Goal: Information Seeking & Learning: Compare options

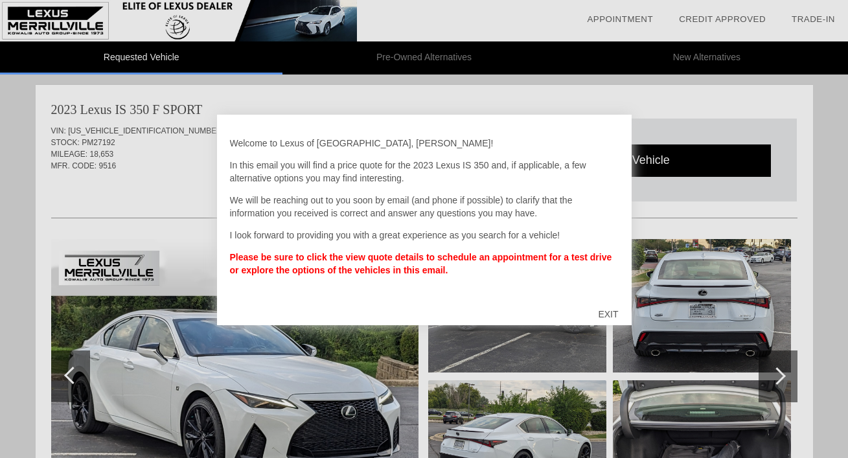
click at [609, 312] on div "EXIT" at bounding box center [608, 314] width 46 height 39
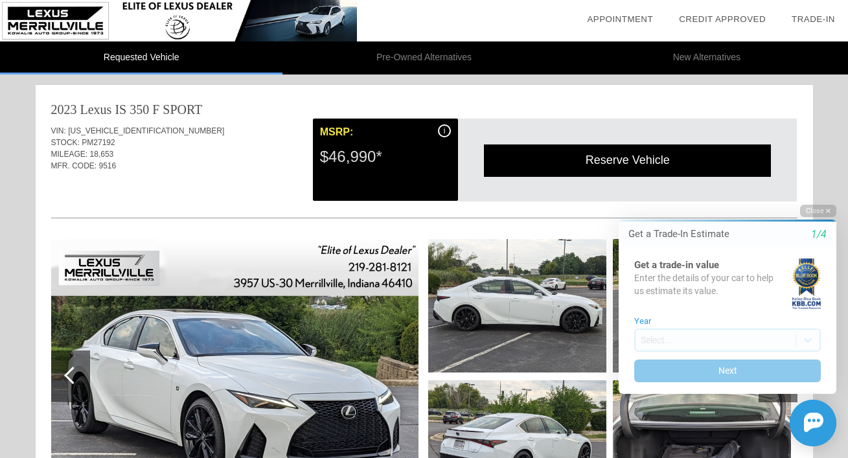
click at [811, 210] on button "Close" at bounding box center [818, 211] width 36 height 12
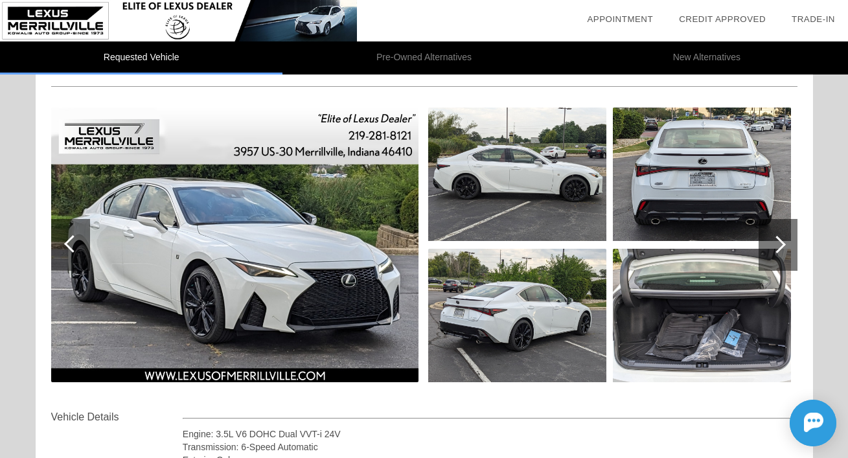
scroll to position [133, 0]
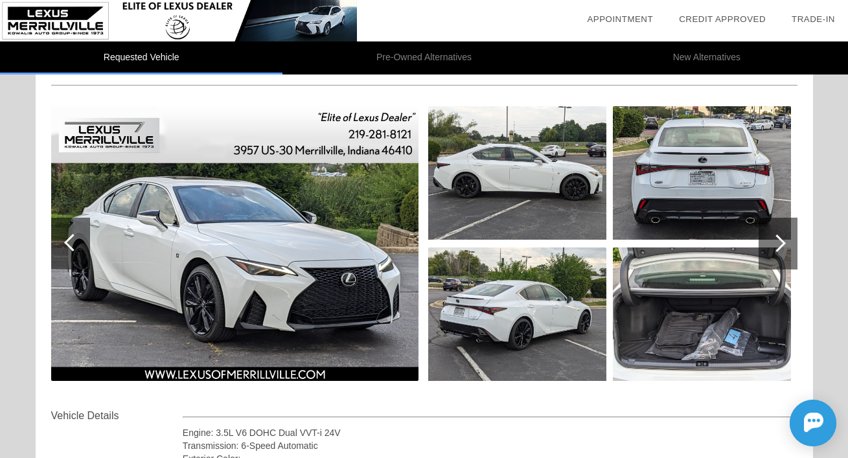
click at [256, 263] on img at bounding box center [234, 243] width 367 height 275
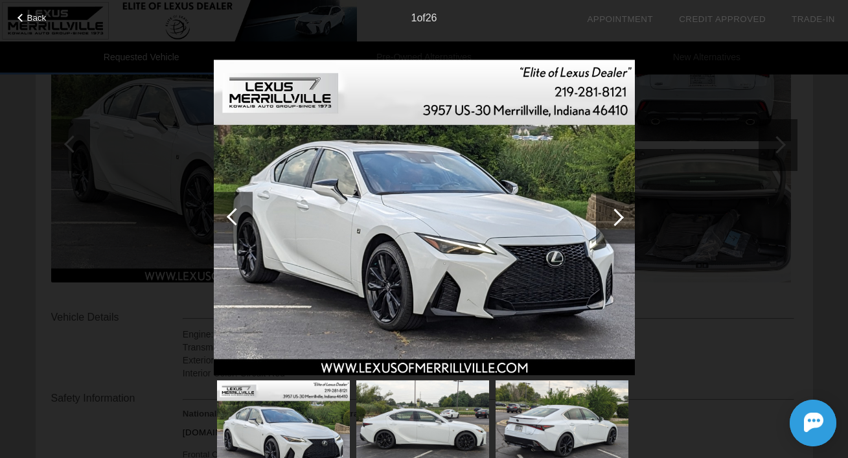
scroll to position [232, 0]
click at [620, 219] on div at bounding box center [614, 216] width 17 height 17
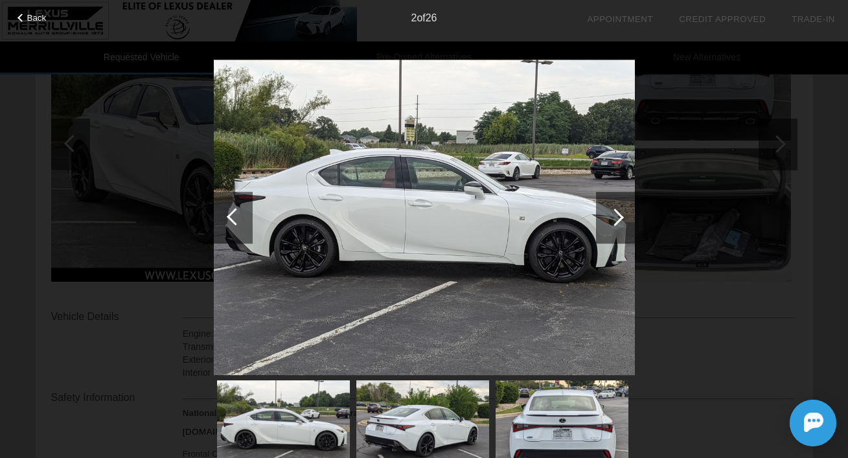
click at [620, 219] on div at bounding box center [614, 216] width 17 height 17
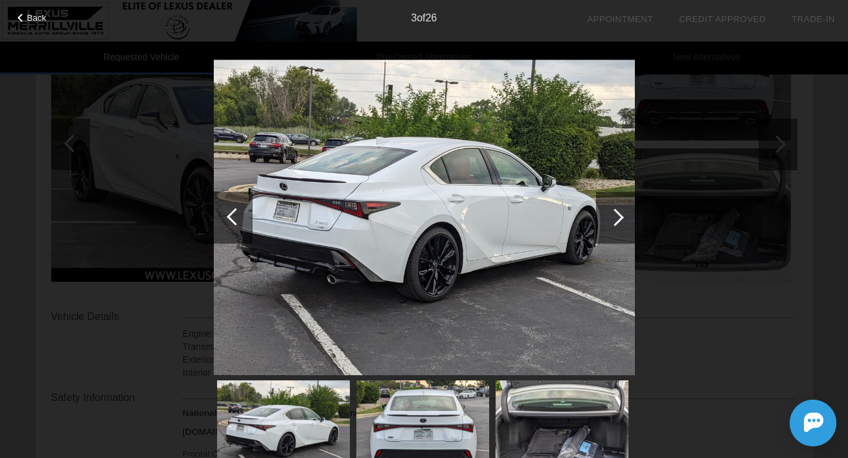
click at [620, 219] on div at bounding box center [614, 216] width 17 height 17
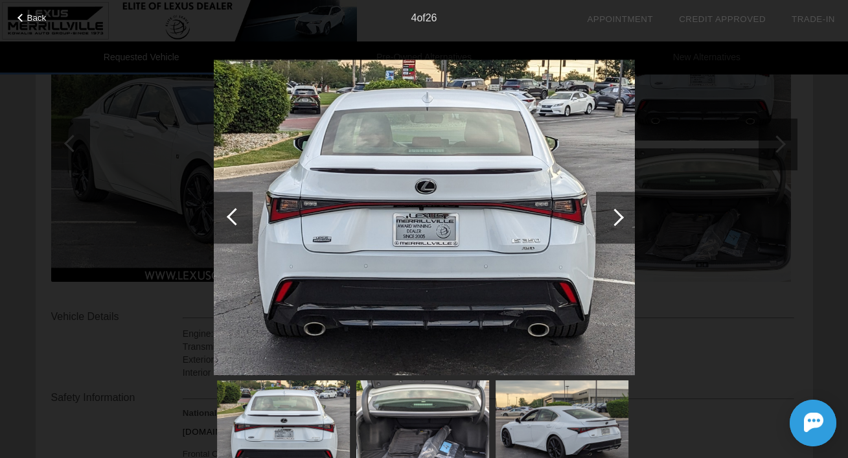
click at [620, 219] on div at bounding box center [614, 216] width 17 height 17
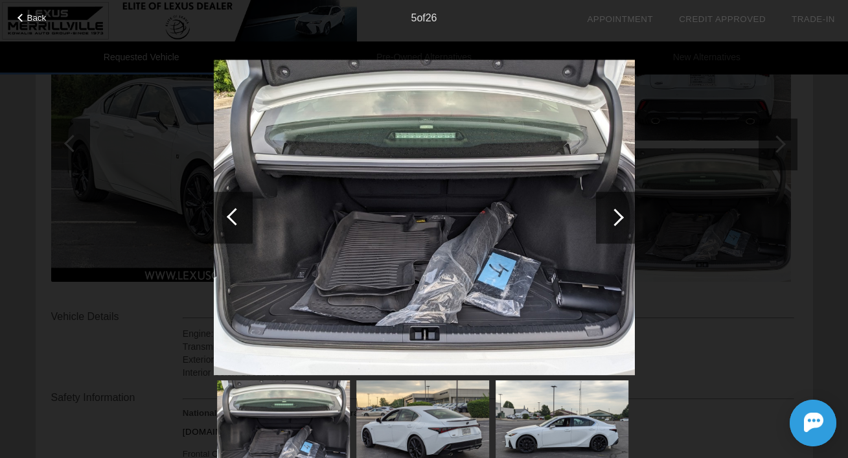
click at [620, 219] on div at bounding box center [614, 216] width 17 height 17
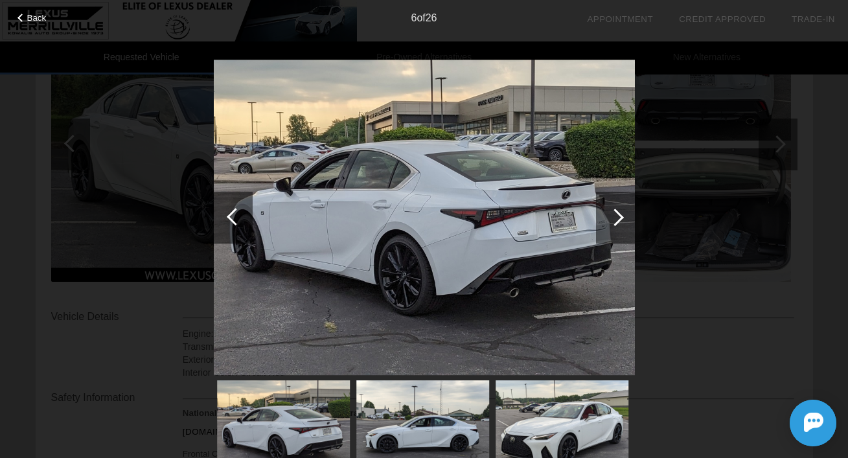
click at [620, 219] on div at bounding box center [614, 216] width 17 height 17
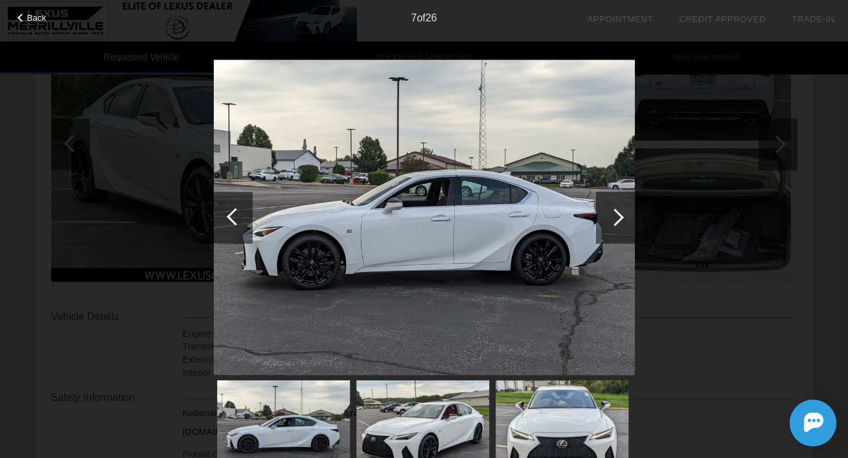
click at [620, 219] on div at bounding box center [614, 216] width 17 height 17
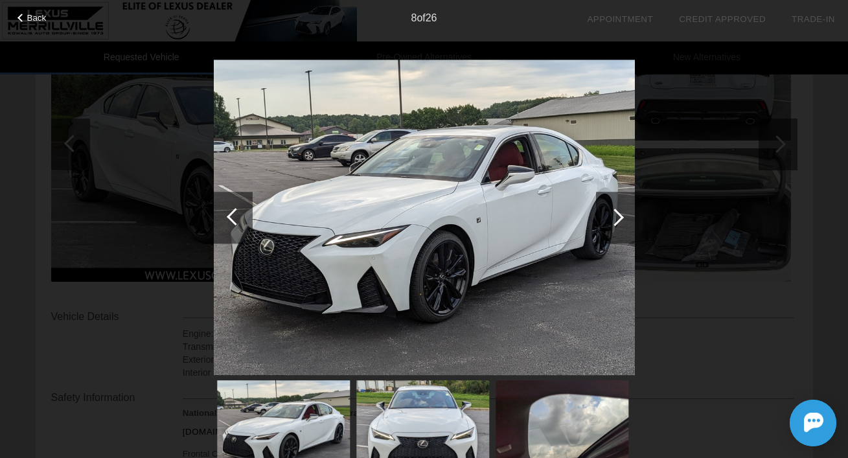
click at [28, 19] on span "Back" at bounding box center [36, 18] width 19 height 10
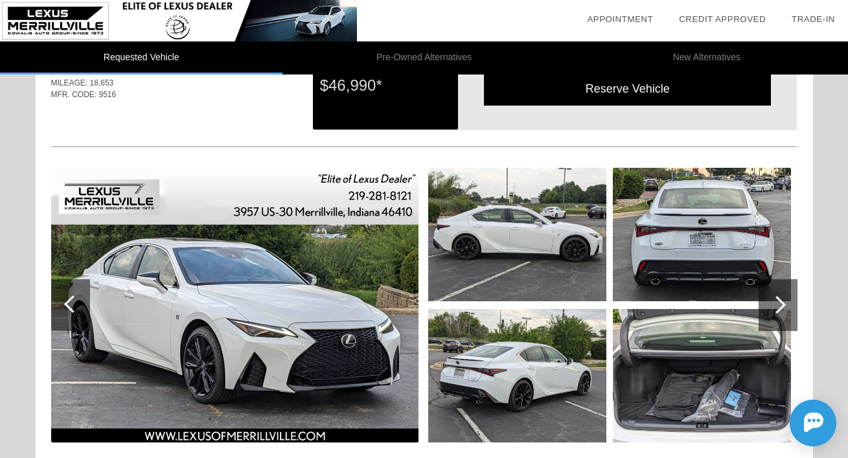
scroll to position [77, 0]
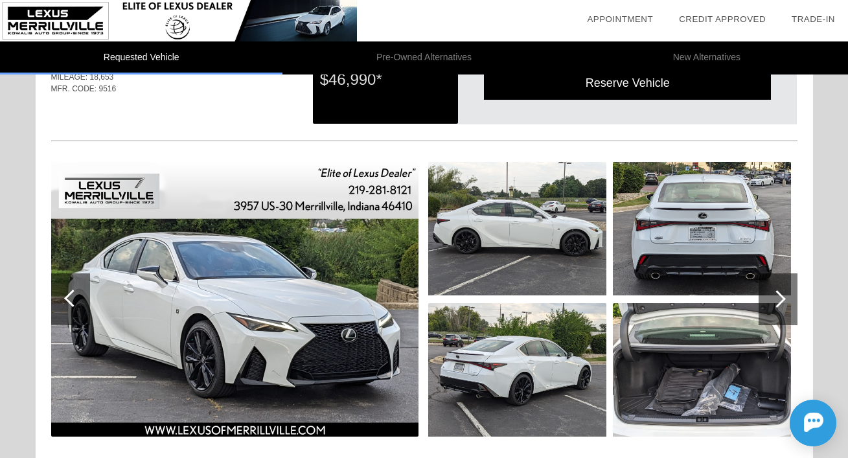
click at [228, 297] on img at bounding box center [234, 299] width 367 height 275
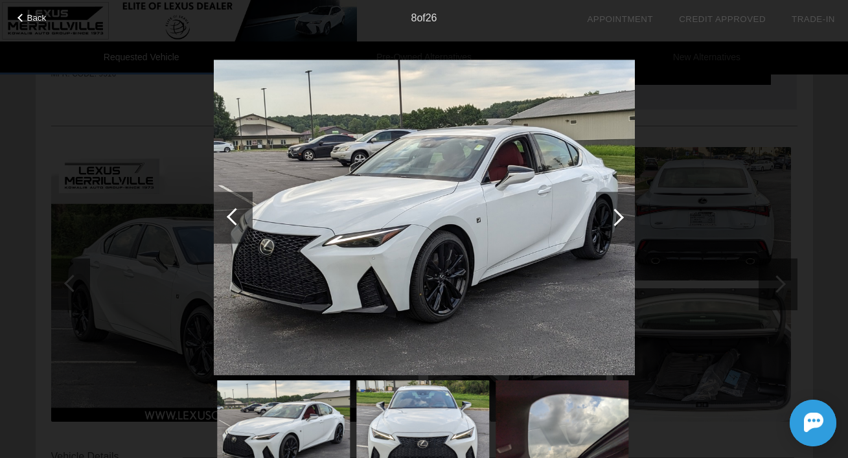
scroll to position [97, 0]
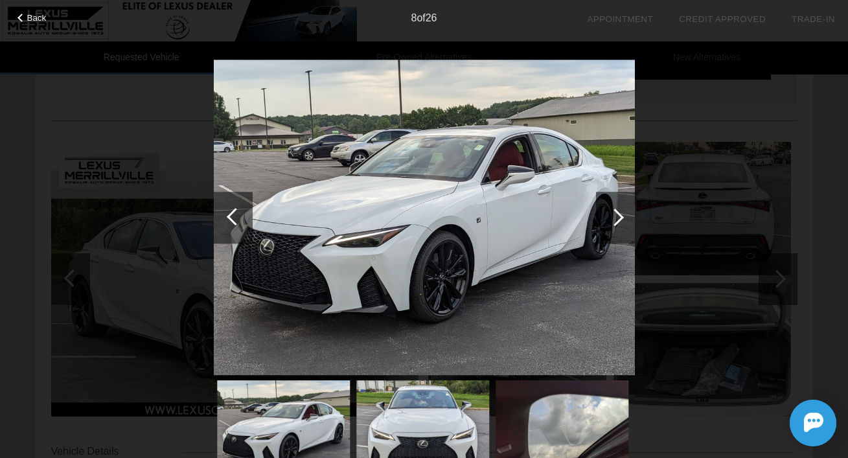
click at [28, 20] on span "Back" at bounding box center [36, 18] width 19 height 10
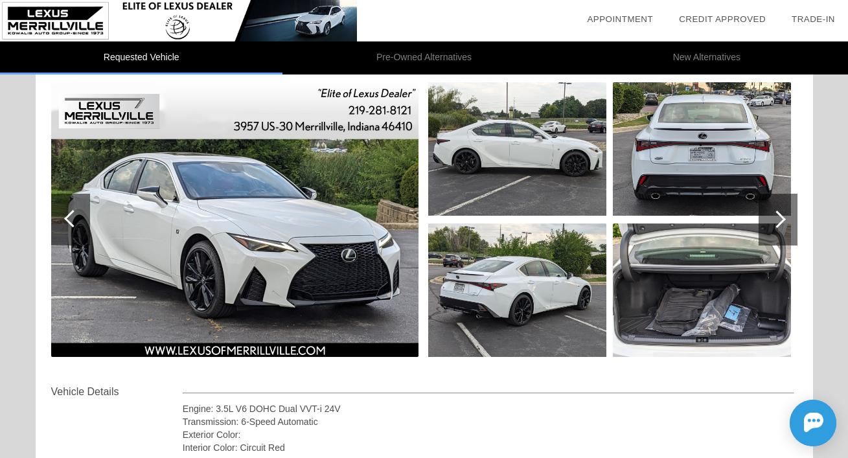
scroll to position [171, 0]
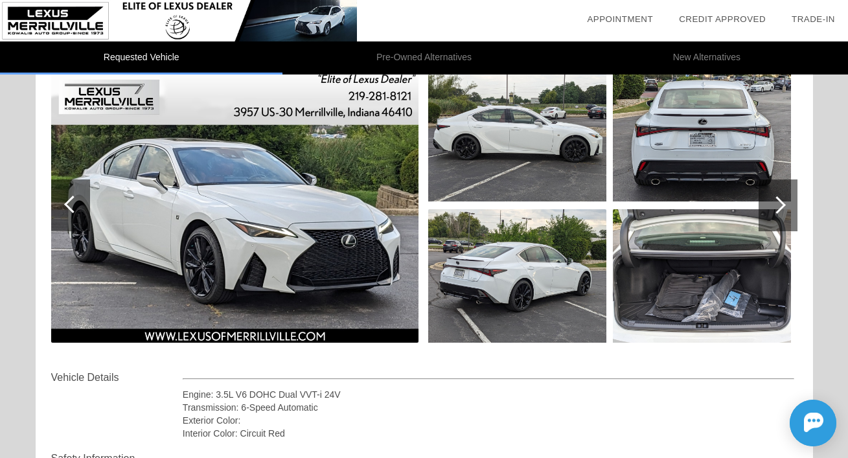
click at [67, 201] on div at bounding box center [70, 205] width 39 height 52
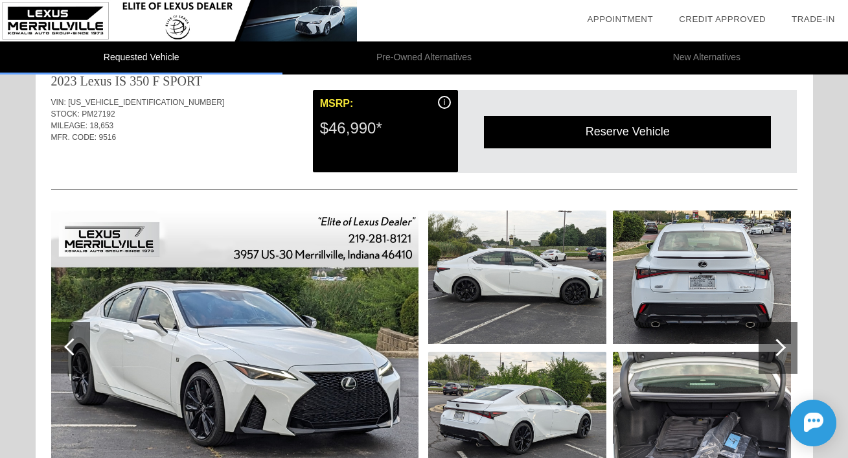
scroll to position [13, 0]
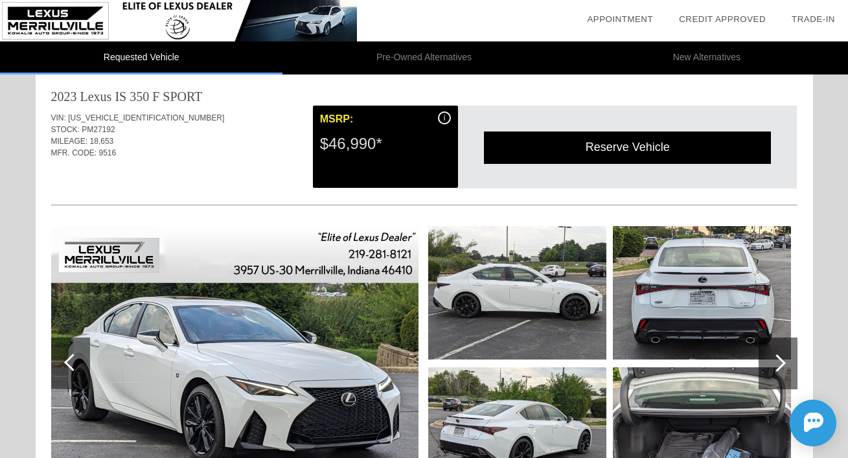
click at [317, 346] on img at bounding box center [234, 363] width 367 height 275
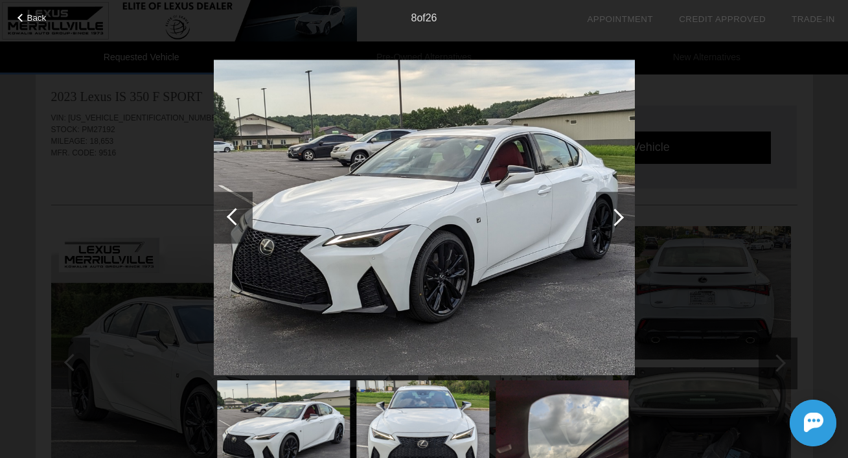
click at [227, 213] on div at bounding box center [233, 218] width 39 height 52
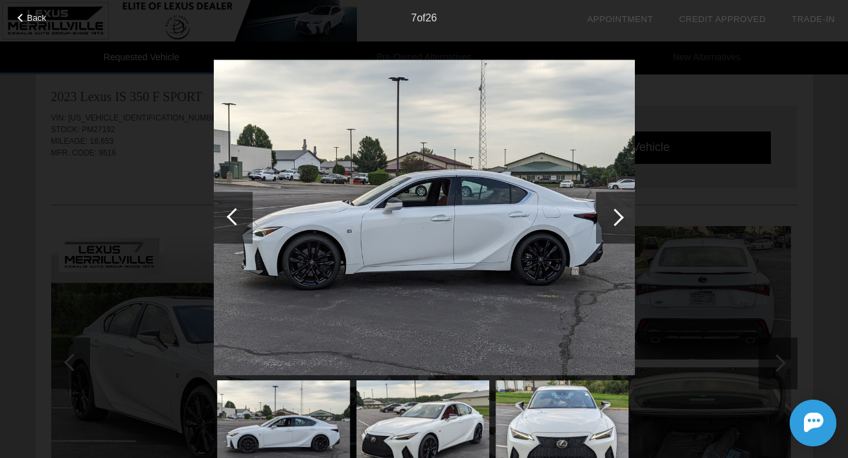
click at [227, 213] on div at bounding box center [233, 218] width 39 height 52
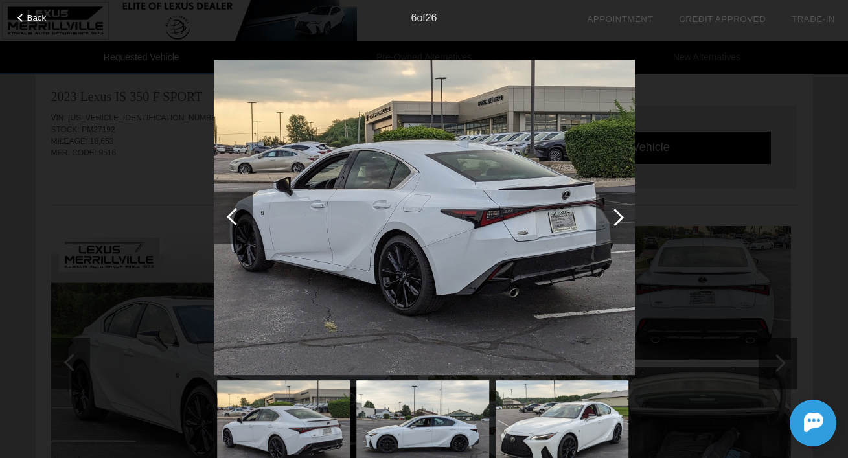
click at [227, 213] on div at bounding box center [233, 218] width 39 height 52
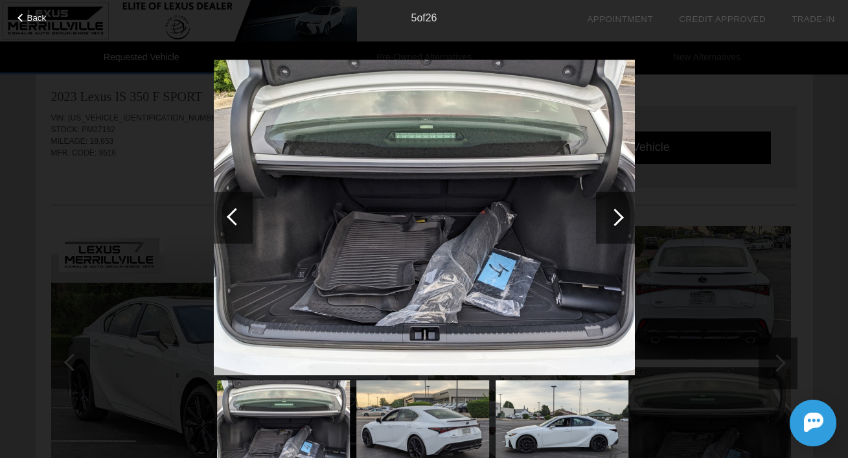
click at [227, 214] on div at bounding box center [233, 218] width 39 height 52
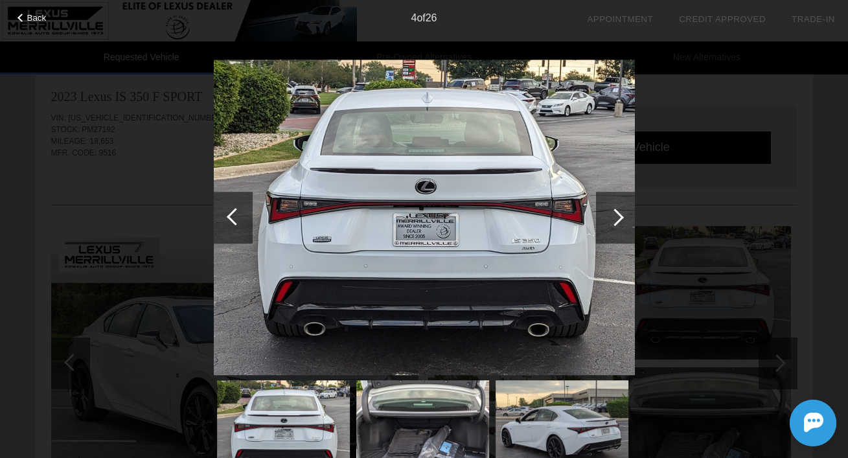
click at [227, 214] on div at bounding box center [233, 218] width 39 height 52
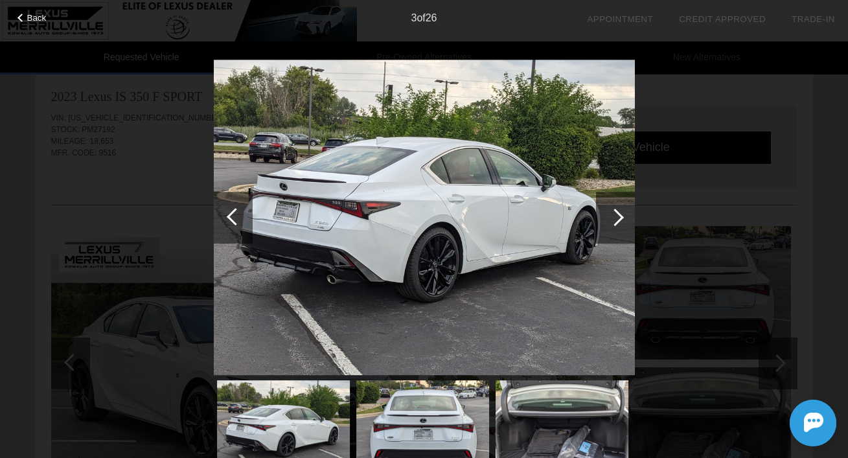
click at [227, 214] on div at bounding box center [233, 218] width 39 height 52
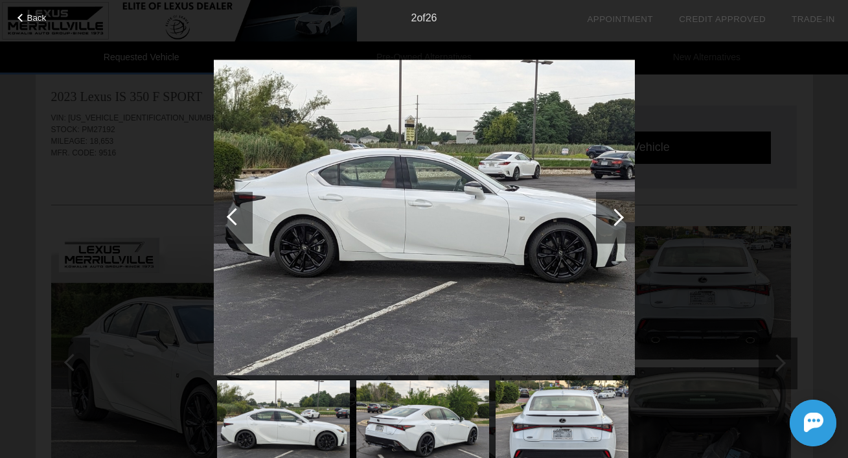
click at [240, 216] on div at bounding box center [235, 216] width 17 height 17
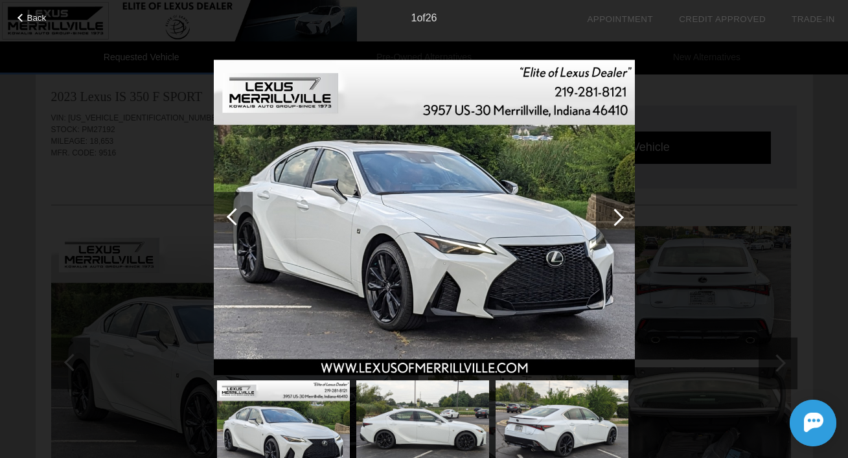
click at [233, 213] on div at bounding box center [235, 216] width 17 height 17
click at [620, 219] on div at bounding box center [614, 216] width 17 height 17
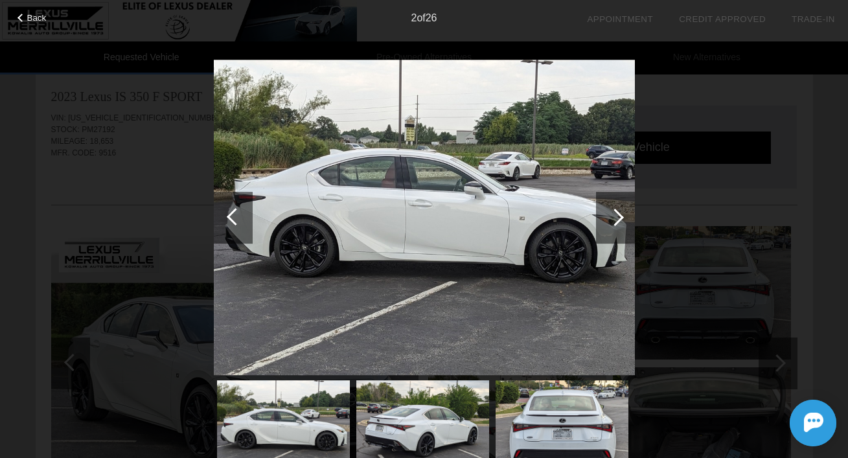
click at [224, 221] on div at bounding box center [233, 218] width 39 height 52
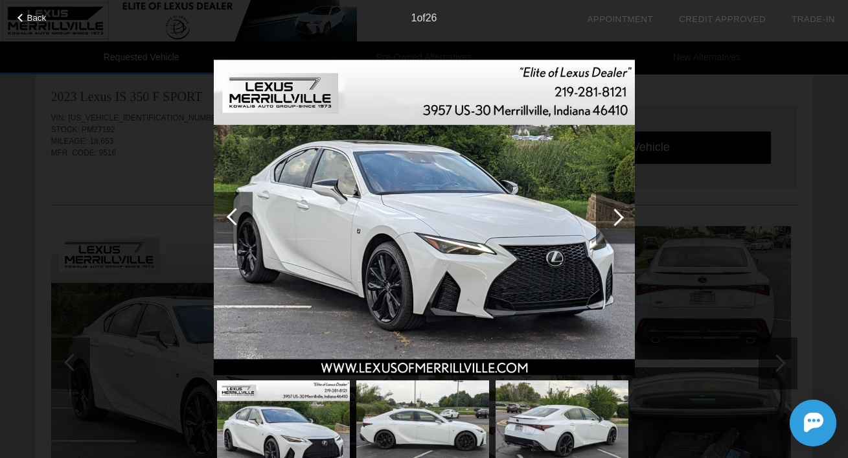
click at [226, 218] on div at bounding box center [233, 218] width 39 height 52
click at [620, 218] on div at bounding box center [614, 216] width 17 height 17
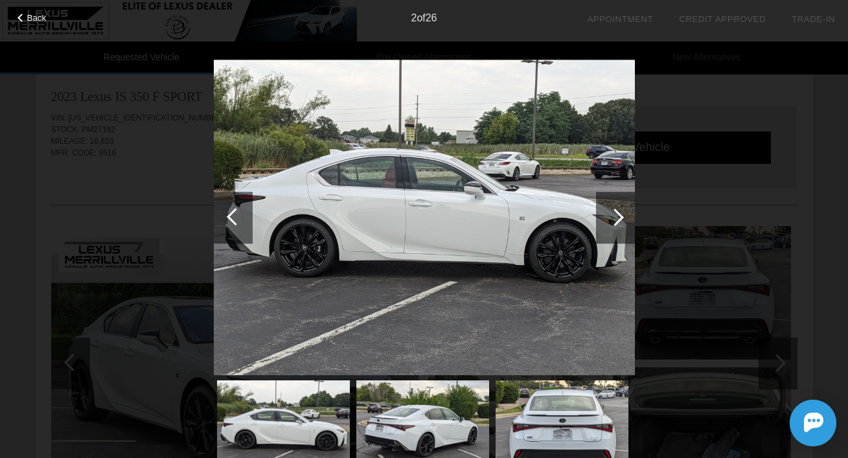
click at [620, 216] on div at bounding box center [614, 216] width 17 height 17
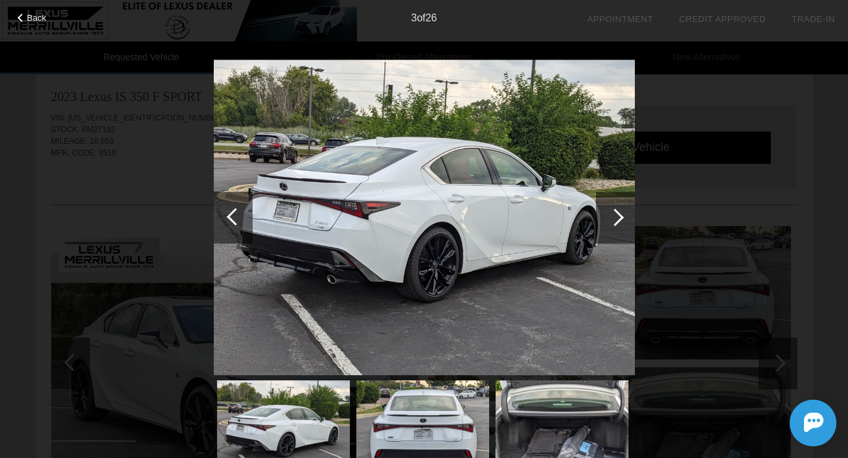
click at [620, 216] on div at bounding box center [614, 216] width 17 height 17
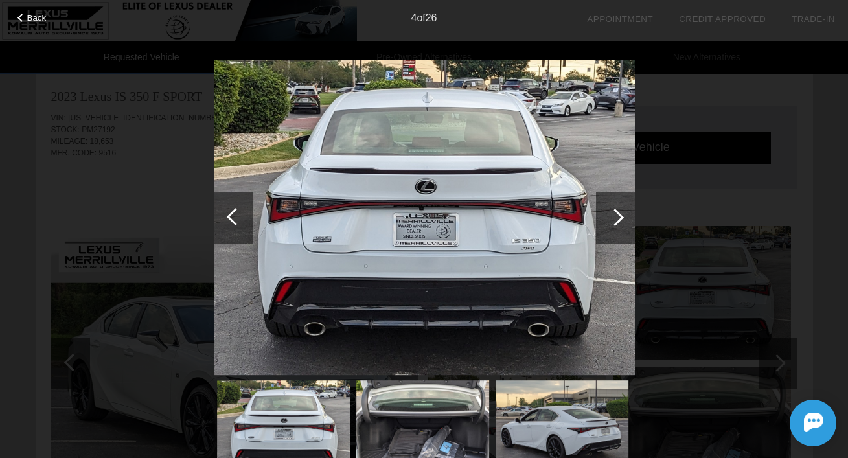
click at [620, 216] on div at bounding box center [614, 216] width 17 height 17
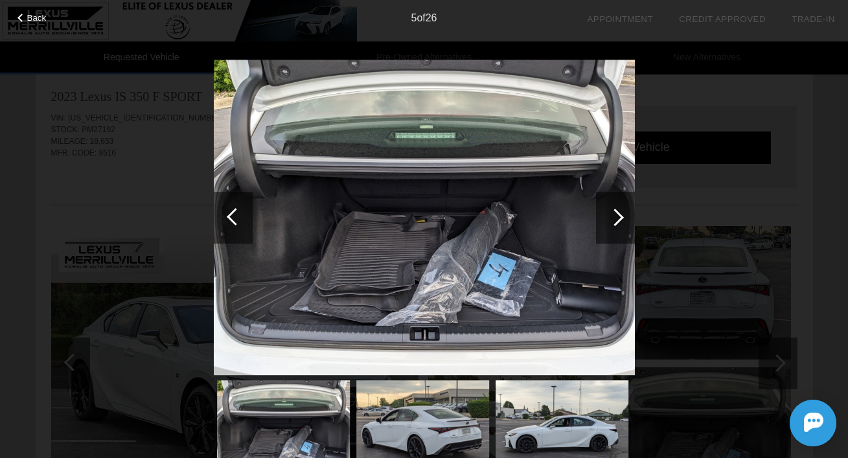
click at [620, 216] on div at bounding box center [614, 216] width 17 height 17
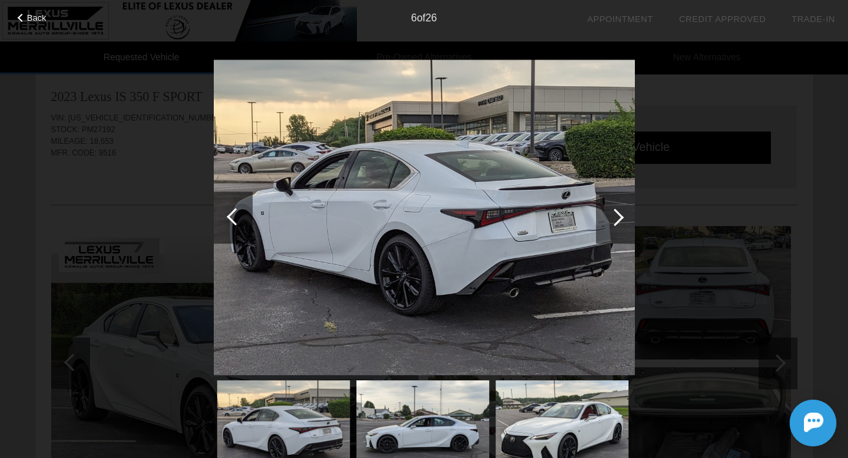
click at [225, 215] on div at bounding box center [233, 218] width 39 height 52
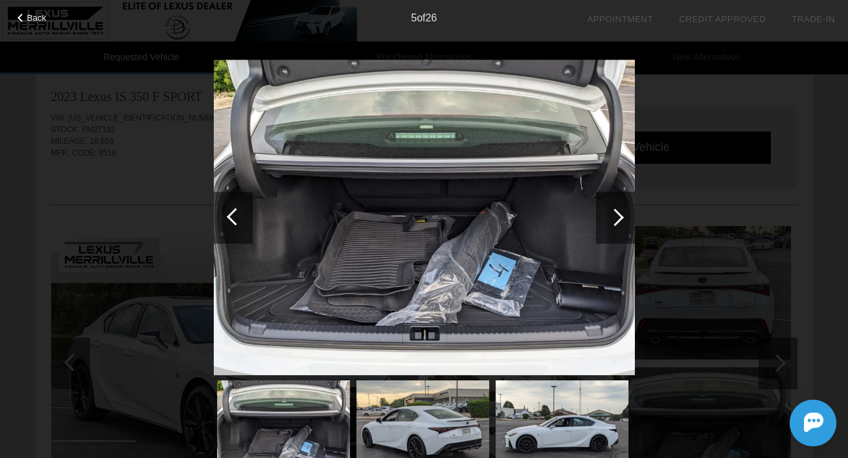
click at [225, 215] on div at bounding box center [233, 218] width 39 height 52
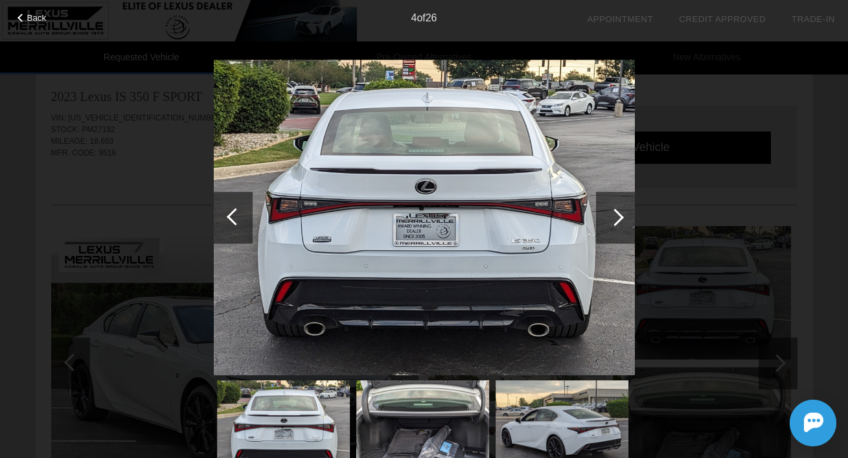
click at [225, 215] on div at bounding box center [233, 218] width 39 height 52
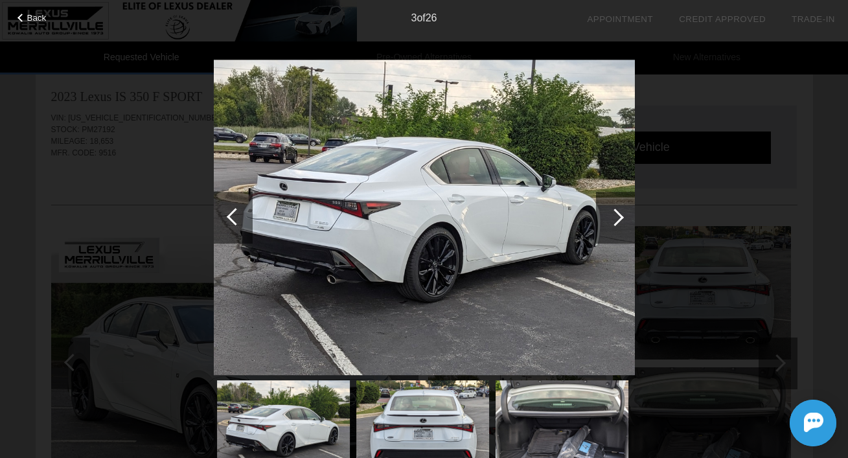
click at [225, 215] on div at bounding box center [233, 218] width 39 height 52
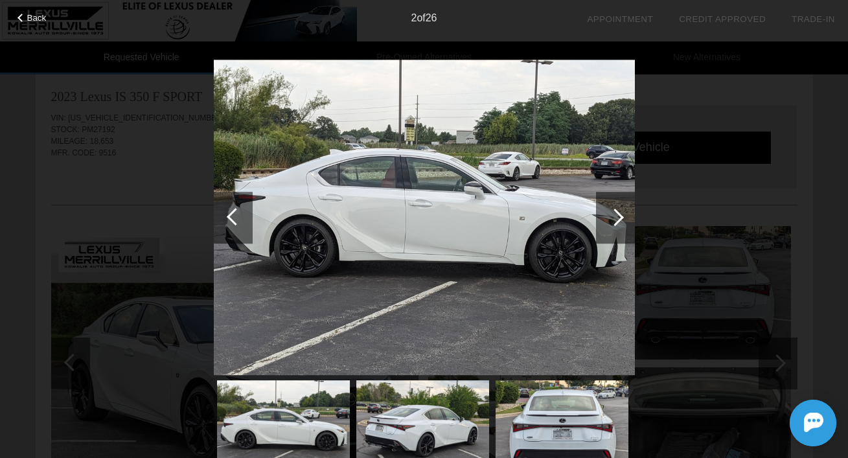
click at [230, 221] on div at bounding box center [233, 218] width 39 height 52
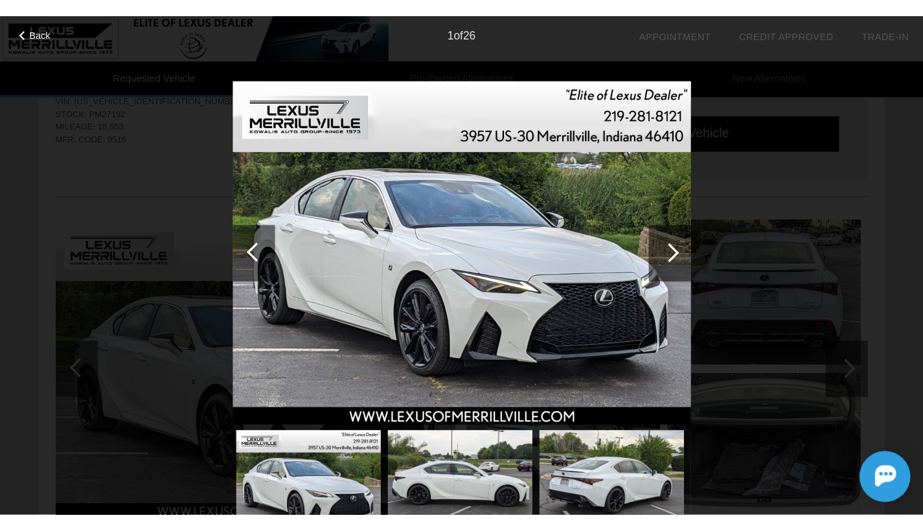
scroll to position [45, 0]
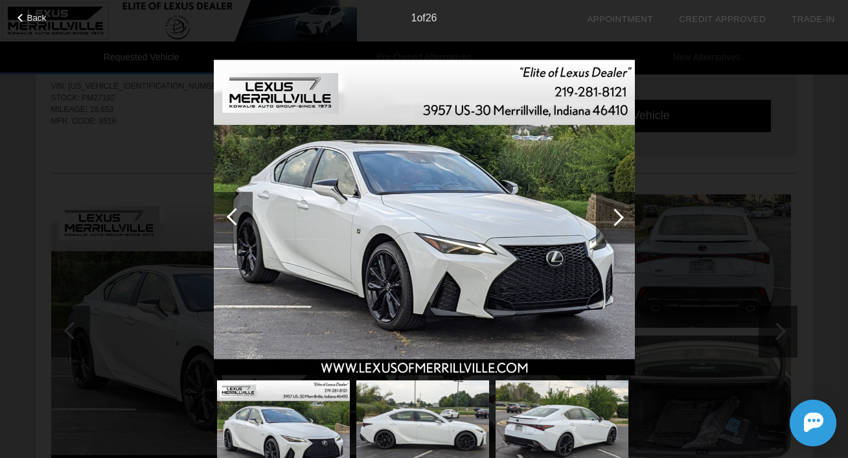
click at [613, 220] on div at bounding box center [614, 216] width 17 height 17
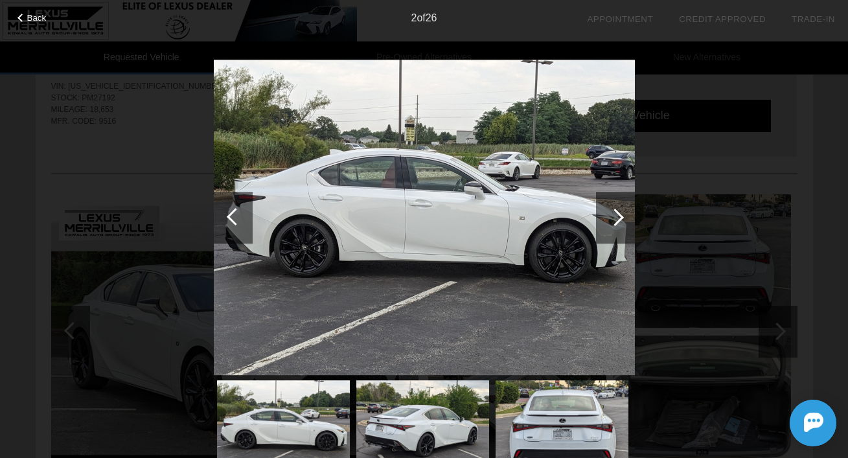
click at [613, 220] on div at bounding box center [614, 216] width 17 height 17
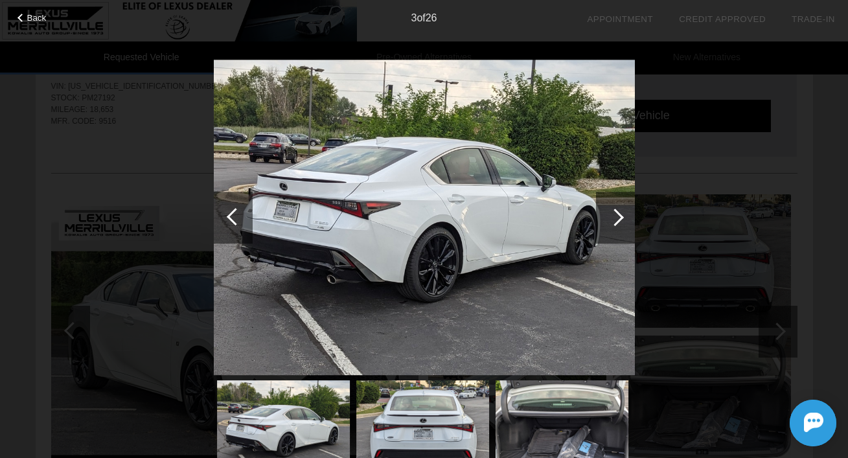
click at [613, 219] on div at bounding box center [614, 216] width 17 height 17
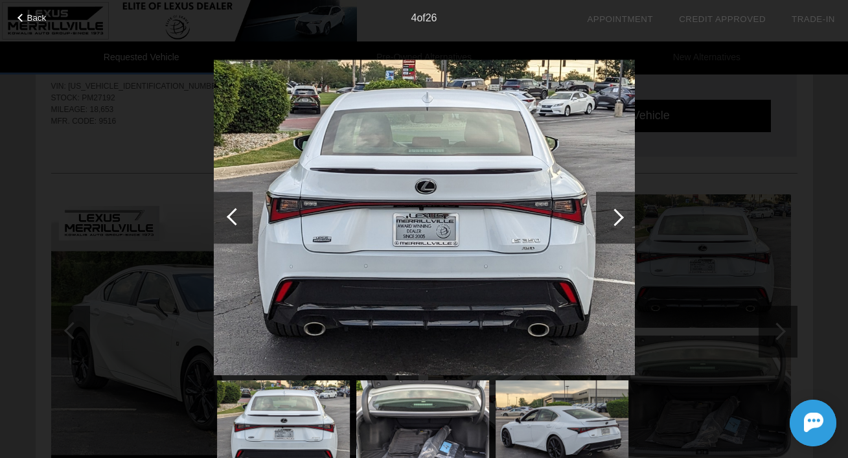
click at [613, 219] on div at bounding box center [614, 216] width 17 height 17
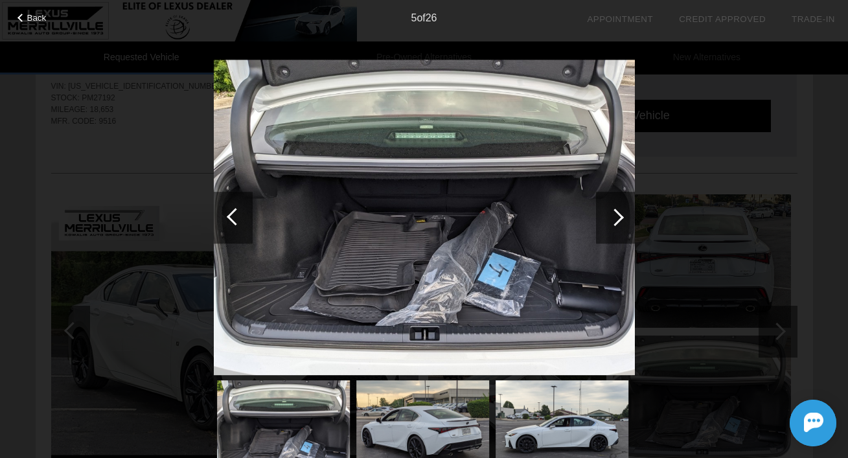
click at [613, 219] on div at bounding box center [614, 216] width 17 height 17
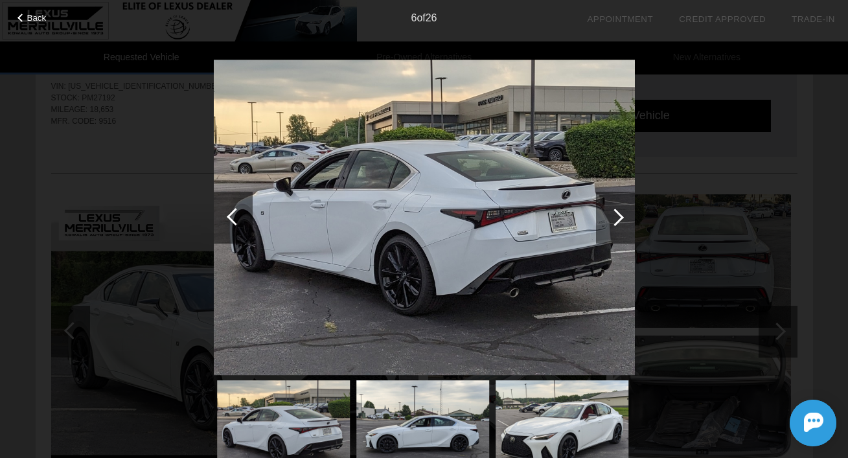
click at [613, 219] on div at bounding box center [614, 216] width 17 height 17
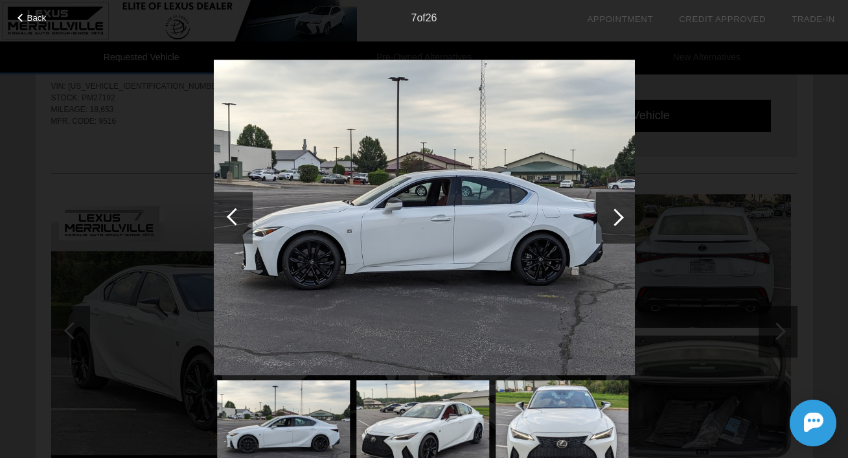
click at [613, 219] on div at bounding box center [614, 216] width 17 height 17
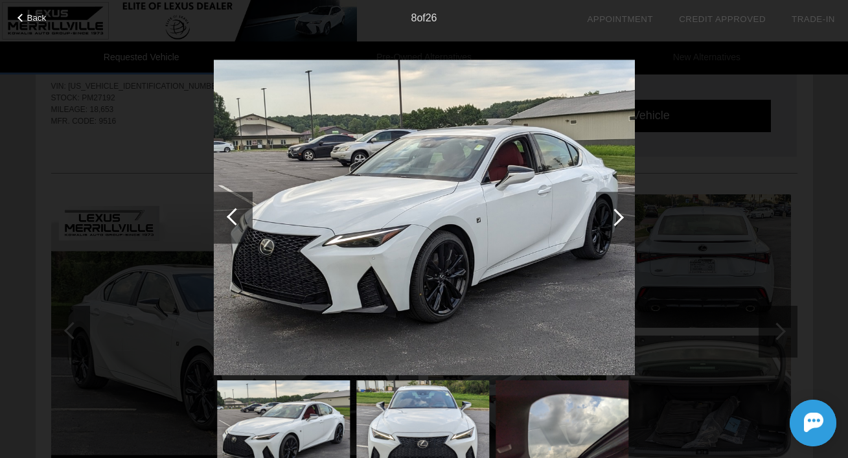
click at [613, 219] on div at bounding box center [614, 216] width 17 height 17
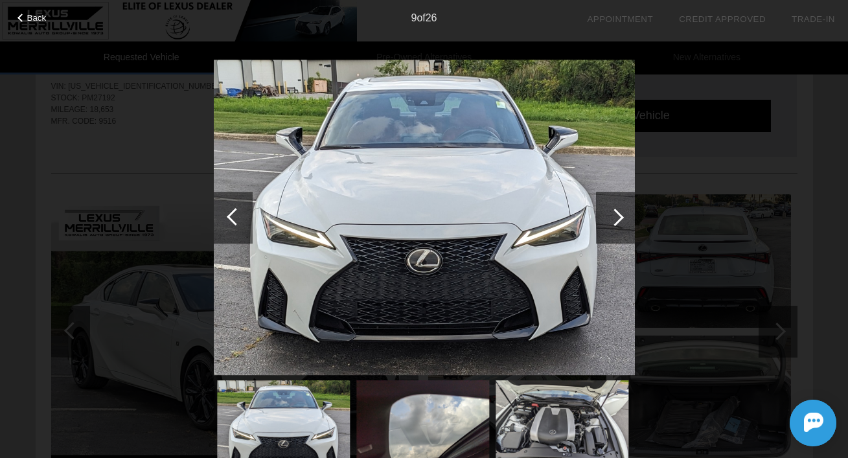
click at [618, 216] on div at bounding box center [614, 216] width 17 height 17
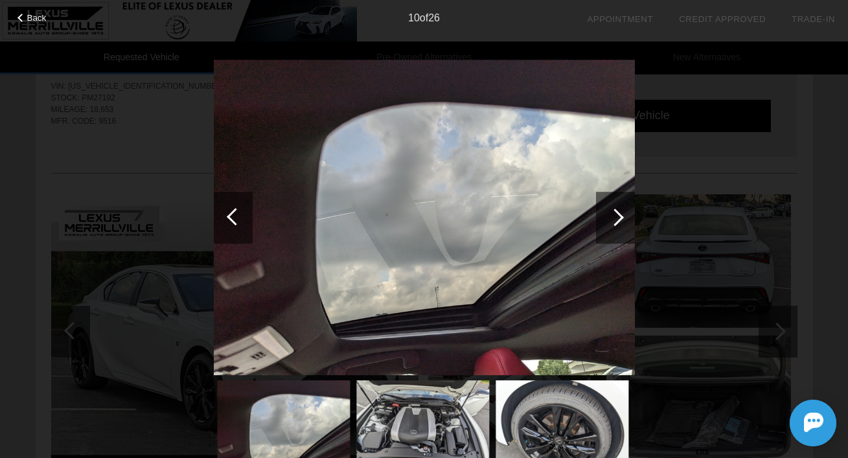
click at [618, 216] on div at bounding box center [614, 216] width 17 height 17
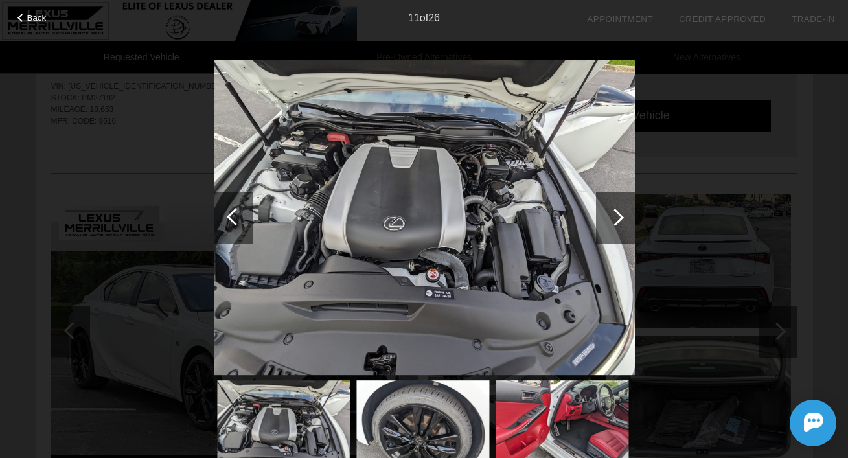
click at [618, 216] on div at bounding box center [614, 216] width 17 height 17
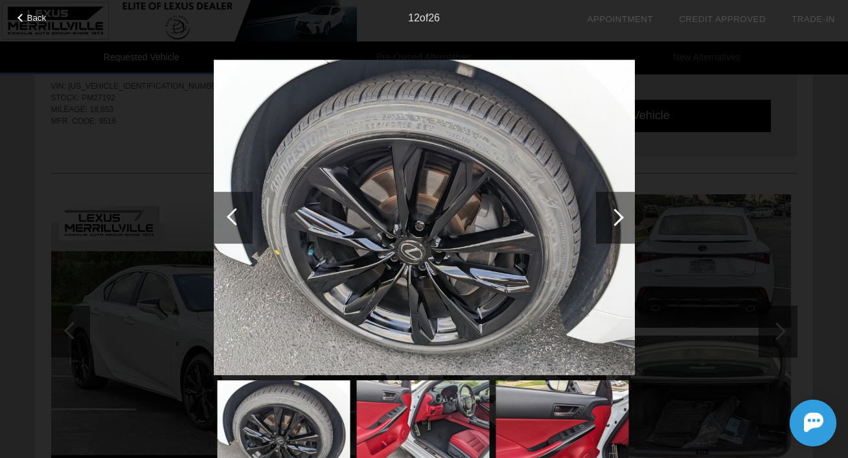
click at [618, 216] on div at bounding box center [614, 216] width 17 height 17
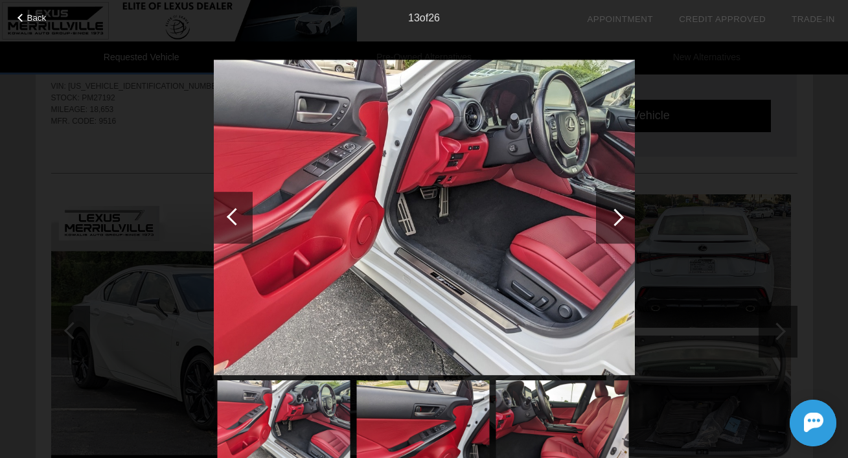
click at [620, 215] on div at bounding box center [614, 216] width 17 height 17
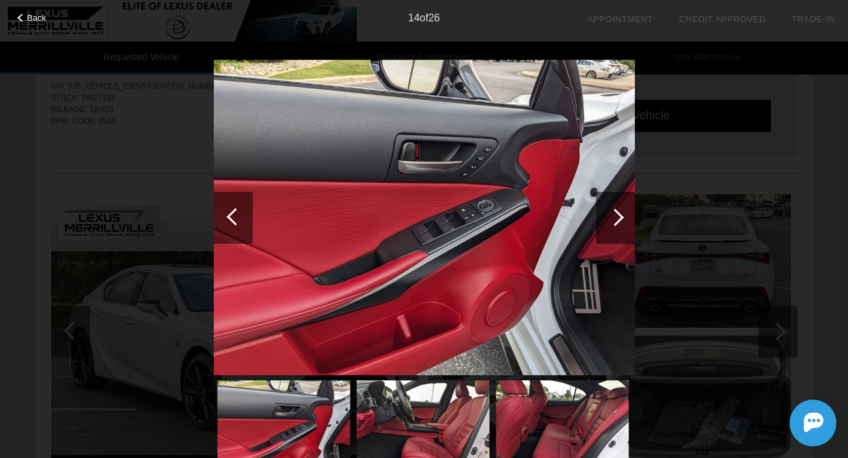
click at [620, 214] on div at bounding box center [614, 216] width 17 height 17
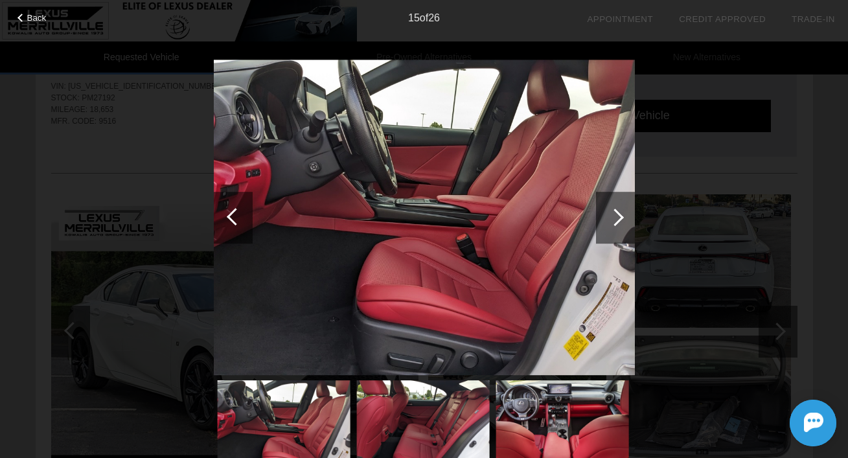
click at [620, 214] on div at bounding box center [614, 216] width 17 height 17
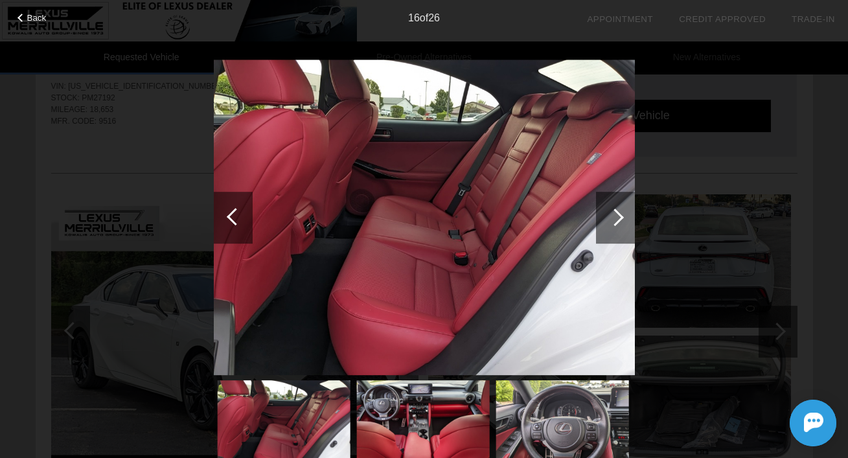
click at [620, 214] on div at bounding box center [614, 216] width 17 height 17
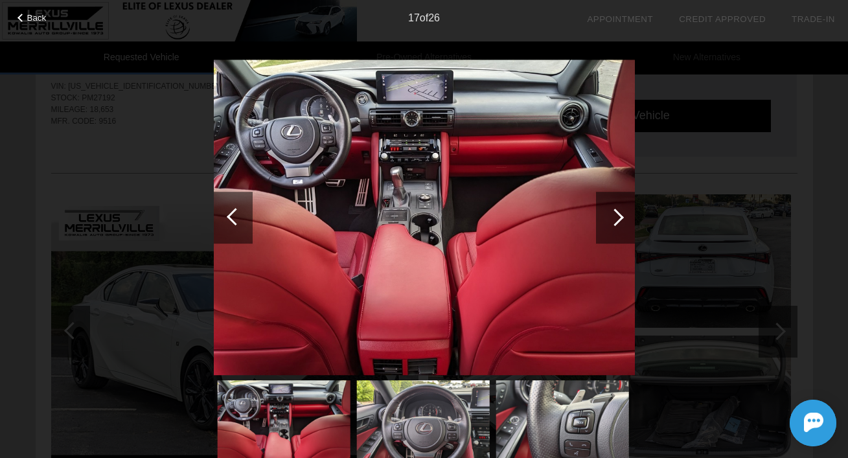
click at [620, 214] on div at bounding box center [614, 216] width 17 height 17
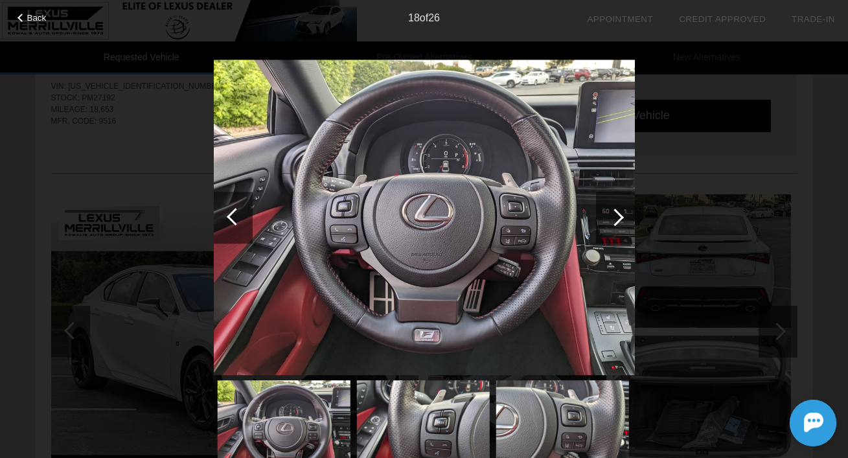
click at [620, 214] on div at bounding box center [614, 216] width 17 height 17
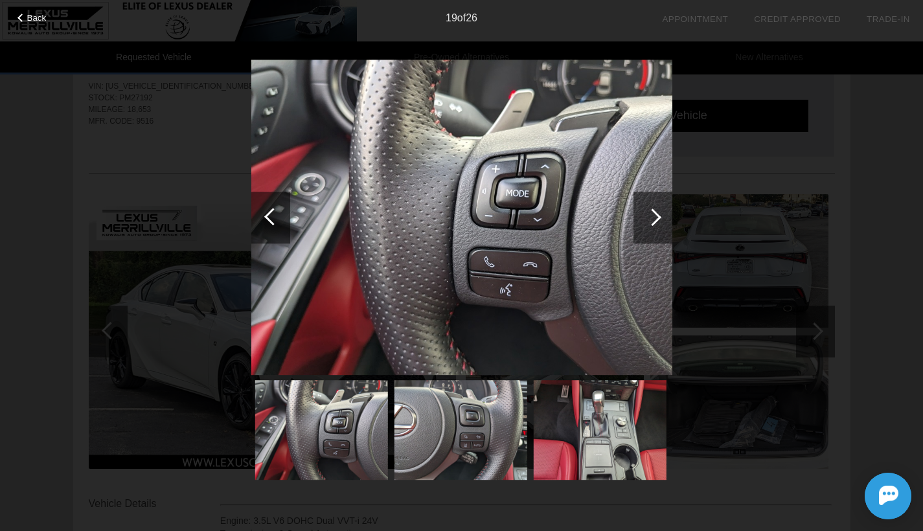
click at [651, 224] on div at bounding box center [652, 216] width 17 height 17
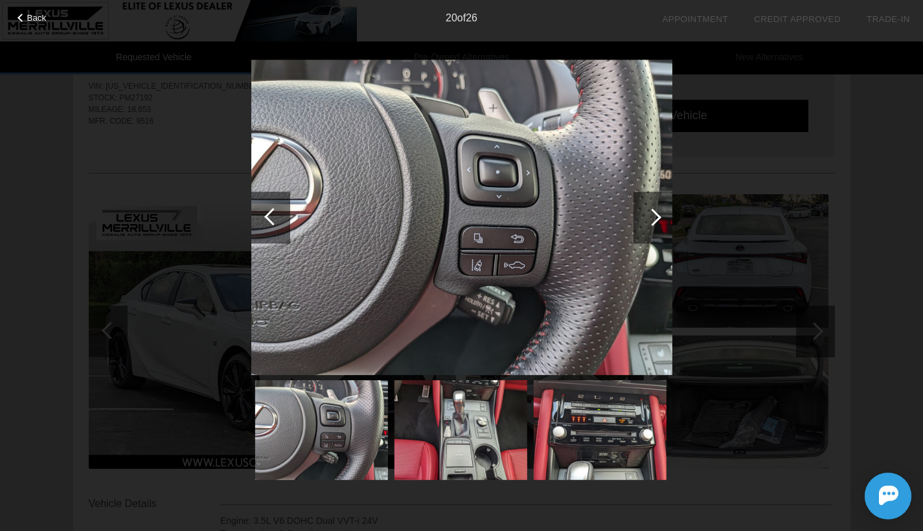
click at [651, 224] on div at bounding box center [652, 216] width 17 height 17
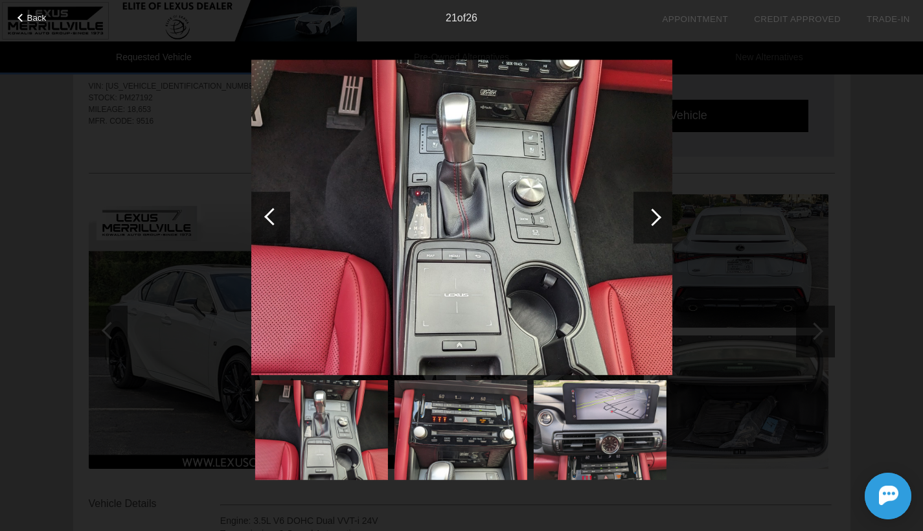
click at [651, 224] on div at bounding box center [652, 216] width 17 height 17
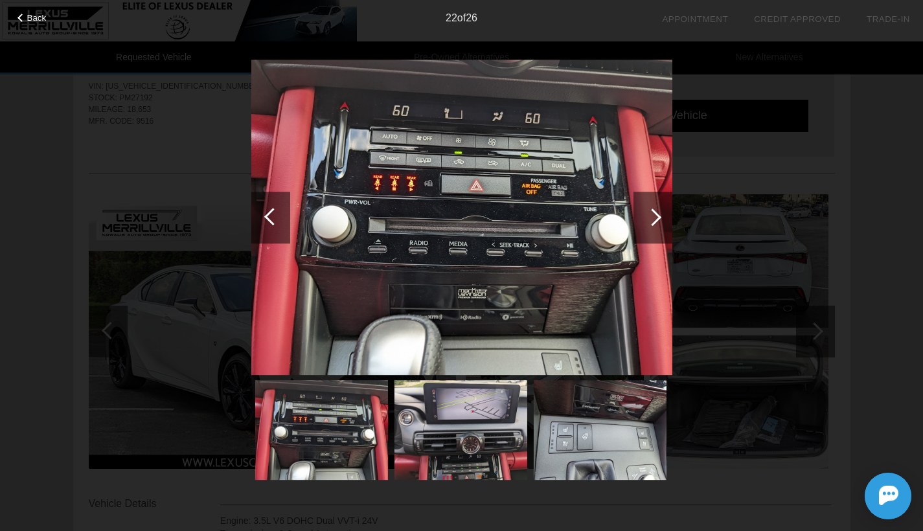
click at [651, 224] on div at bounding box center [652, 216] width 17 height 17
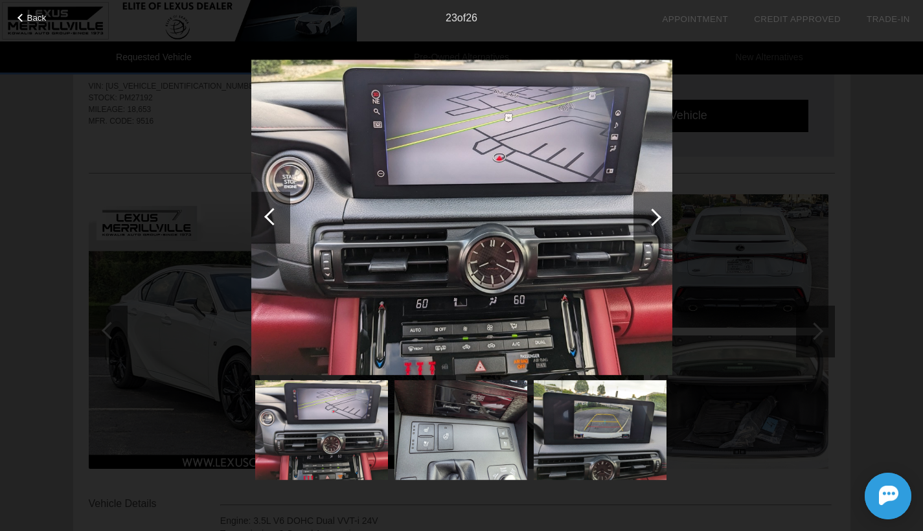
click at [271, 219] on div at bounding box center [272, 216] width 17 height 17
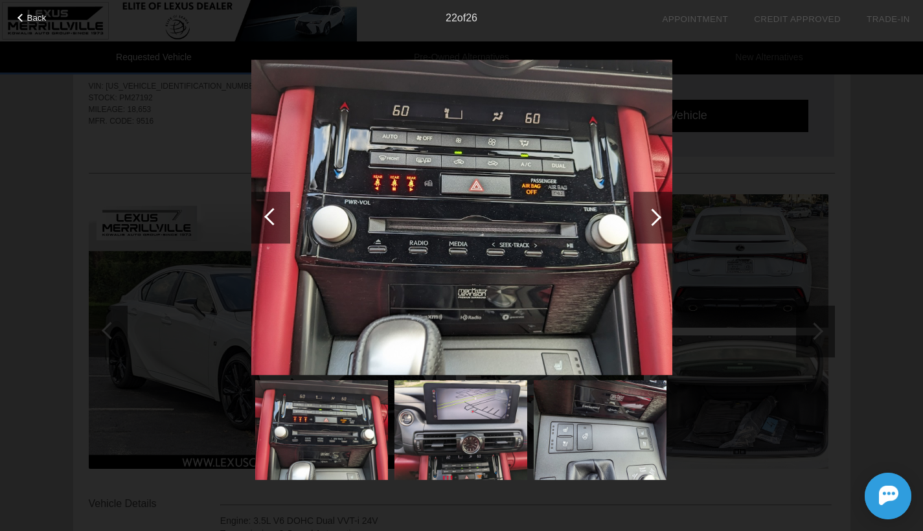
click at [658, 222] on div at bounding box center [652, 218] width 39 height 52
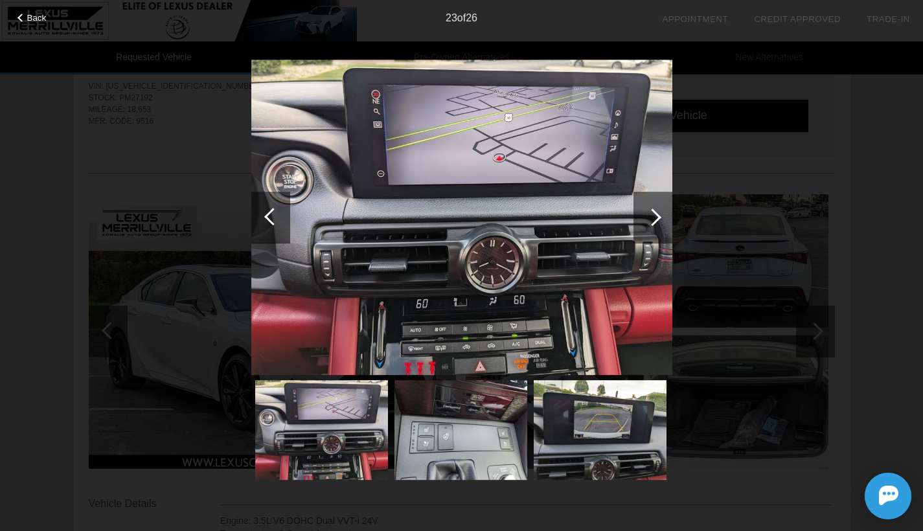
click at [658, 222] on div at bounding box center [652, 218] width 39 height 52
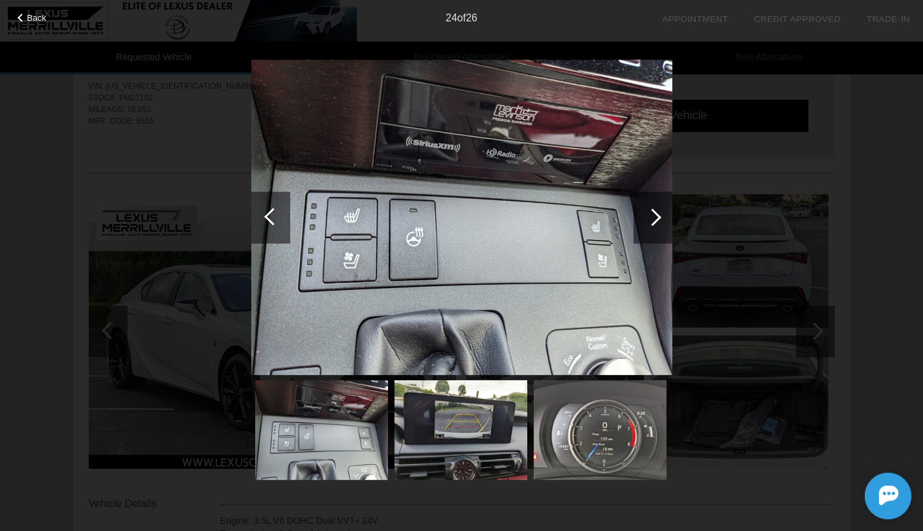
click at [658, 222] on div at bounding box center [652, 218] width 39 height 52
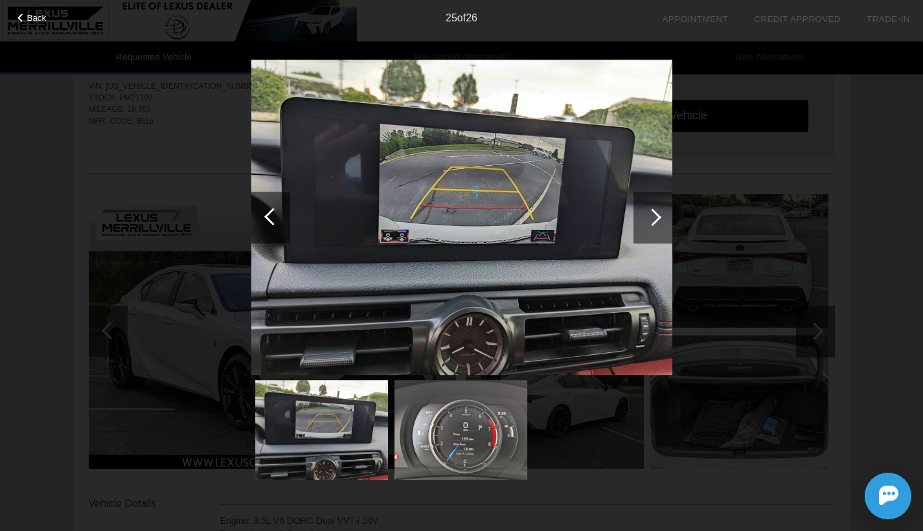
click at [658, 223] on div at bounding box center [652, 218] width 39 height 52
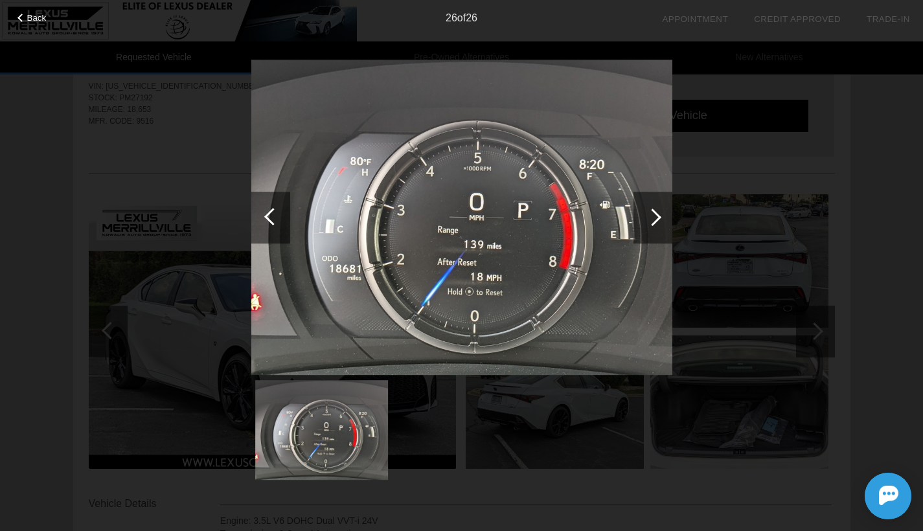
click at [658, 223] on div at bounding box center [652, 218] width 39 height 52
click at [651, 222] on div at bounding box center [652, 216] width 17 height 17
click at [721, 161] on div "Back 26 of 26" at bounding box center [461, 265] width 923 height 531
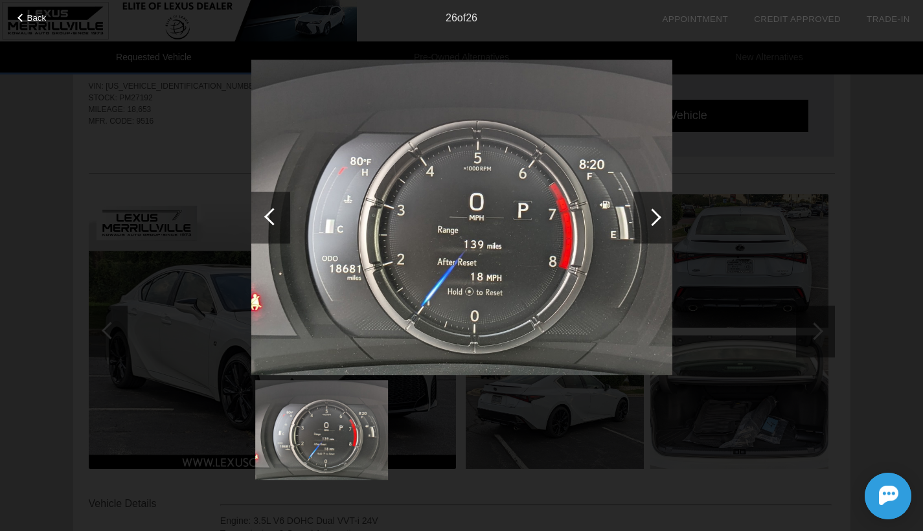
click at [207, 175] on div "Back 26 of 26" at bounding box center [461, 265] width 923 height 531
click at [30, 19] on span "Back" at bounding box center [36, 18] width 19 height 10
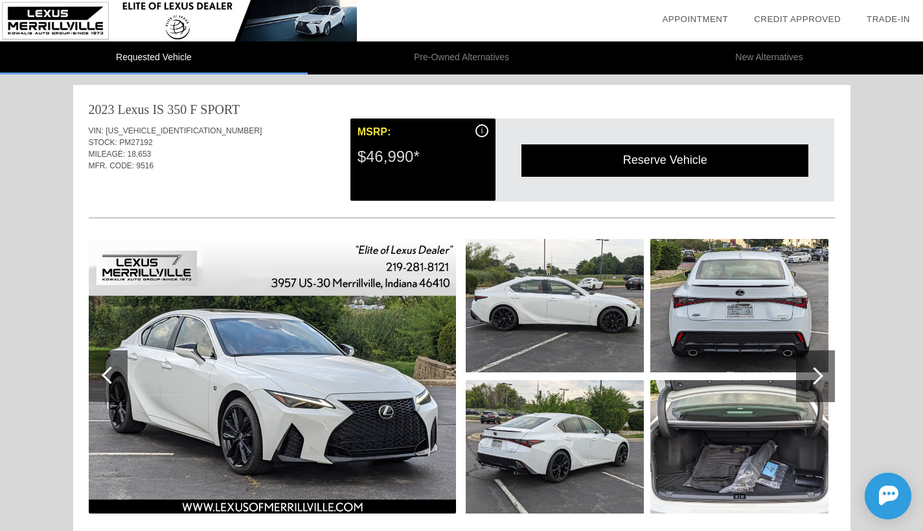
scroll to position [0, 0]
click at [440, 62] on li "Pre-Owned Alternatives" at bounding box center [462, 57] width 308 height 33
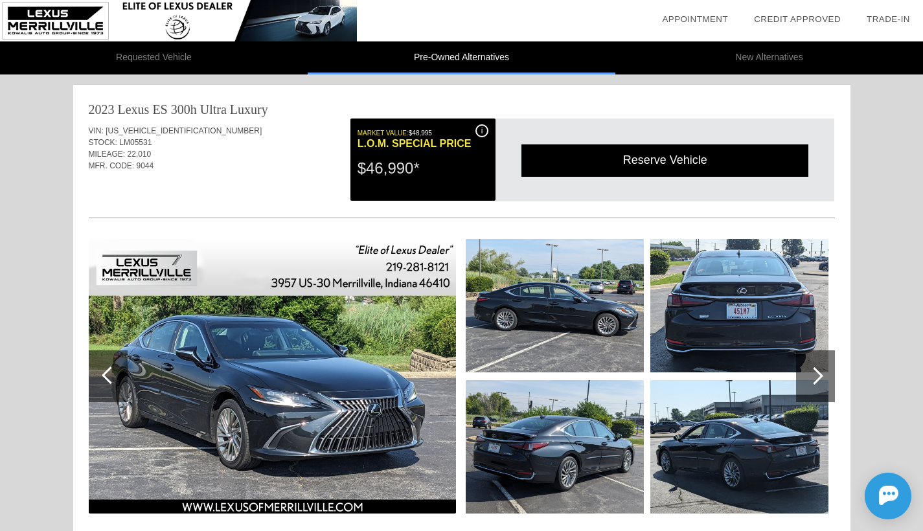
click at [758, 49] on li "New Alternatives" at bounding box center [769, 57] width 308 height 33
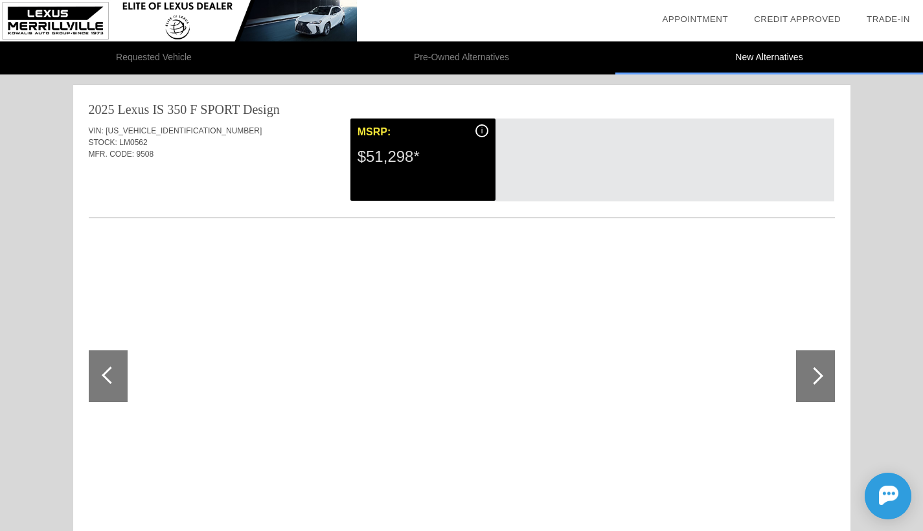
click at [418, 165] on div "$51,298*" at bounding box center [422, 157] width 131 height 34
click at [209, 109] on div "350 F SPORT Design" at bounding box center [223, 109] width 112 height 18
click at [418, 167] on div "$51,298*" at bounding box center [422, 157] width 131 height 34
click at [484, 131] on div "i" at bounding box center [481, 130] width 13 height 13
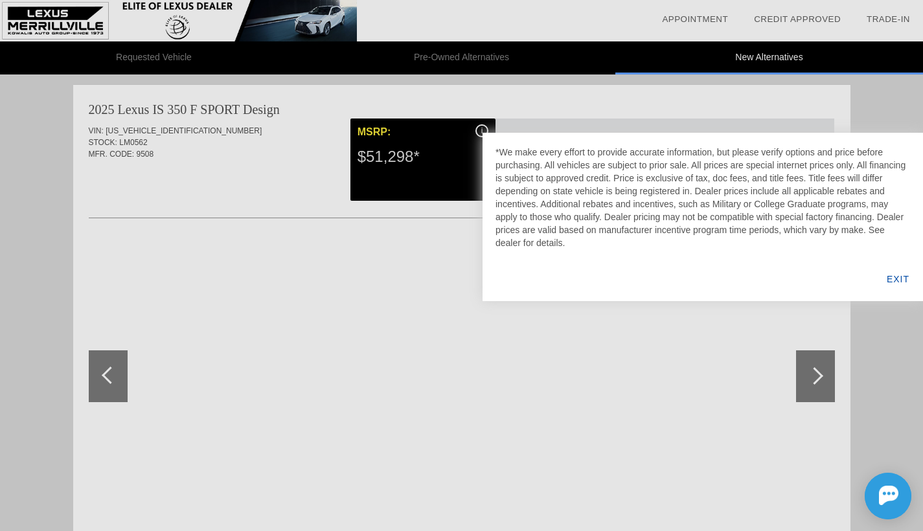
click at [847, 278] on div "EXIT" at bounding box center [898, 279] width 50 height 44
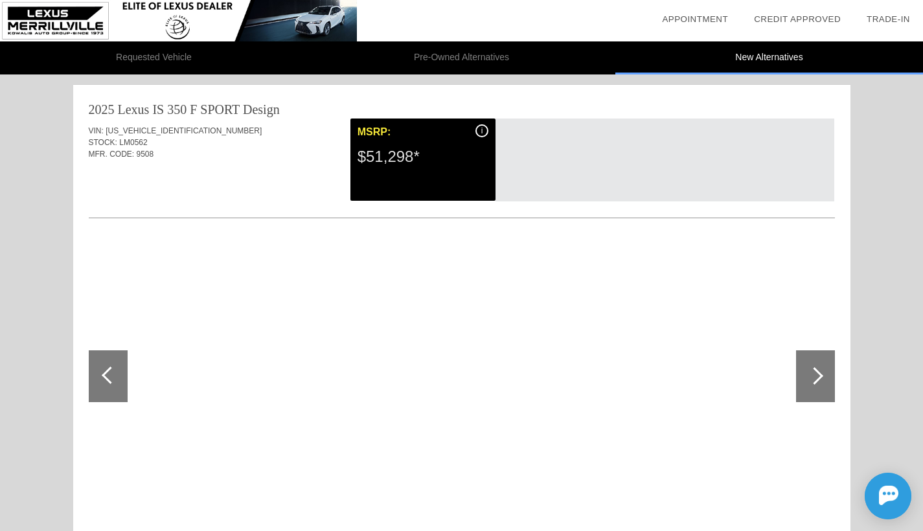
click at [793, 378] on div at bounding box center [462, 377] width 746 height 282
click at [811, 379] on div at bounding box center [813, 375] width 17 height 17
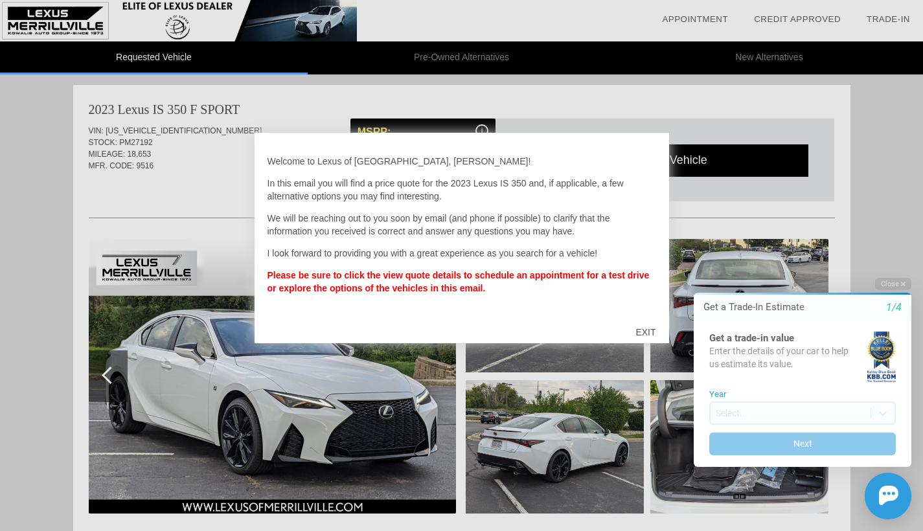
click at [645, 331] on div "EXIT" at bounding box center [645, 332] width 46 height 39
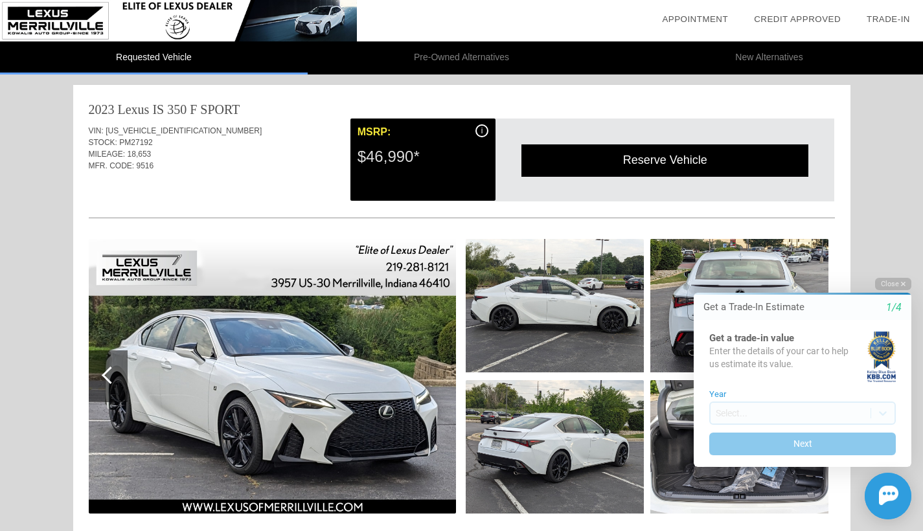
click at [900, 285] on button "Close" at bounding box center [893, 284] width 36 height 12
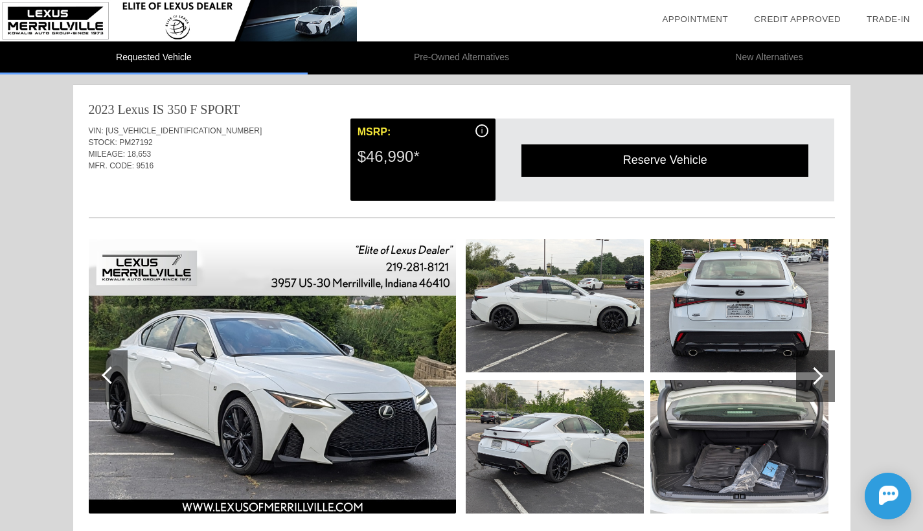
click at [764, 55] on li "New Alternatives" at bounding box center [769, 57] width 308 height 33
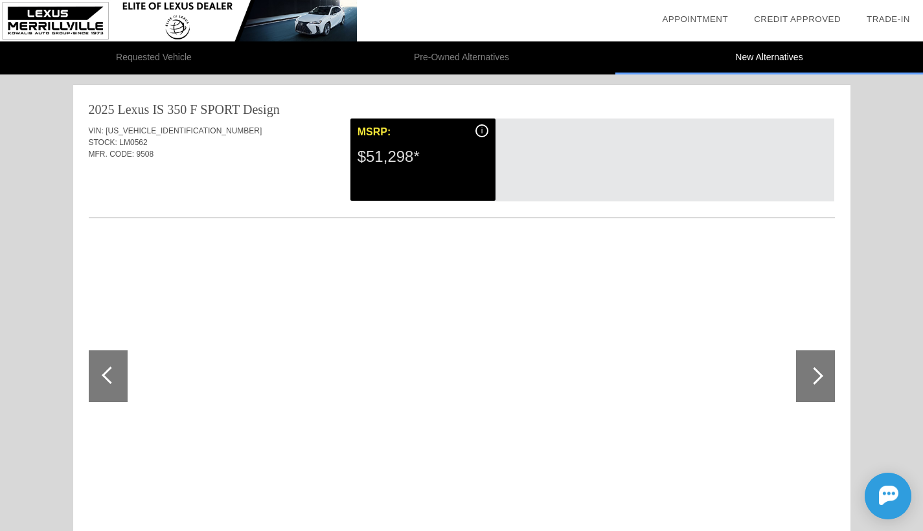
click at [436, 144] on div "$51,298*" at bounding box center [422, 157] width 131 height 34
click at [815, 386] on div at bounding box center [815, 376] width 39 height 52
click at [72, 26] on img at bounding box center [178, 20] width 357 height 41
